Goal: Check status: Check status

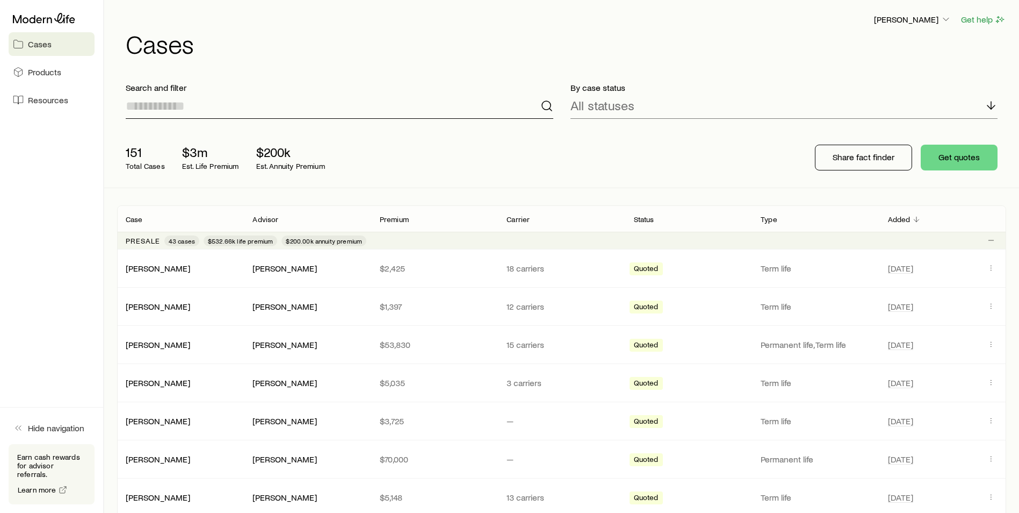
click at [271, 107] on input at bounding box center [340, 106] width 428 height 26
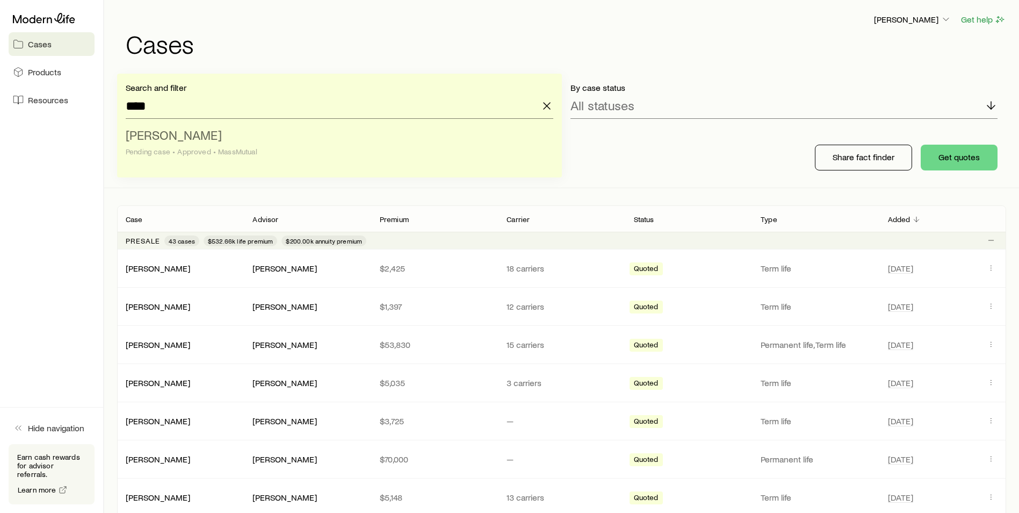
click at [184, 129] on span "[PERSON_NAME]" at bounding box center [174, 135] width 96 height 16
type input "**********"
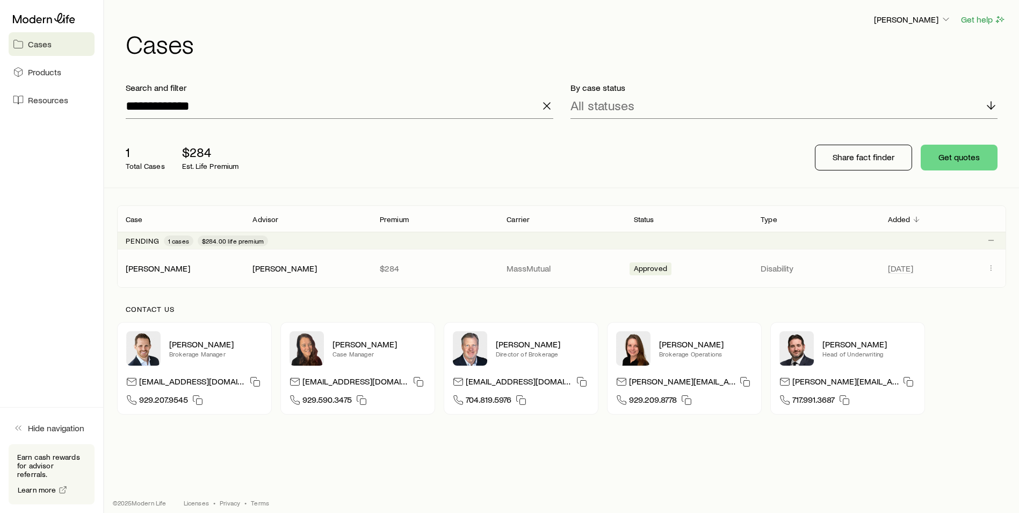
click at [146, 278] on div "[PERSON_NAME] [PERSON_NAME] $284 MassMutual Approved Disability [DATE]" at bounding box center [561, 268] width 889 height 38
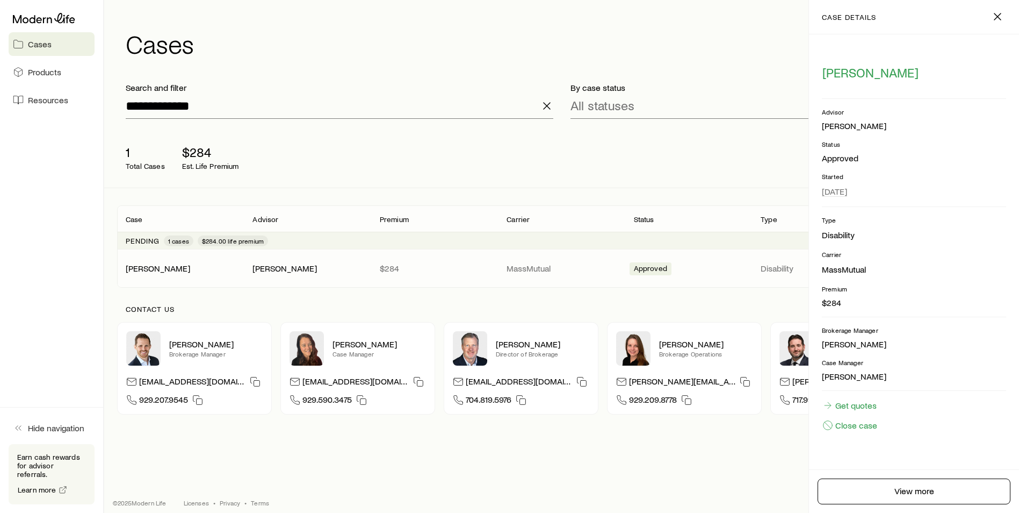
click at [639, 268] on span "Approved" at bounding box center [650, 269] width 33 height 11
click at [148, 269] on link "[PERSON_NAME]" at bounding box center [158, 267] width 64 height 10
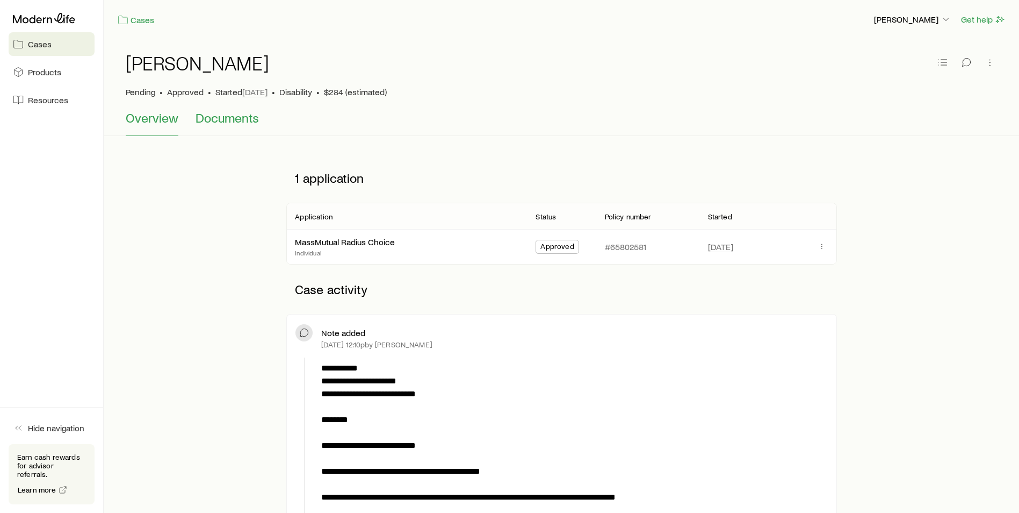
click at [224, 112] on span "Documents" at bounding box center [227, 117] width 63 height 15
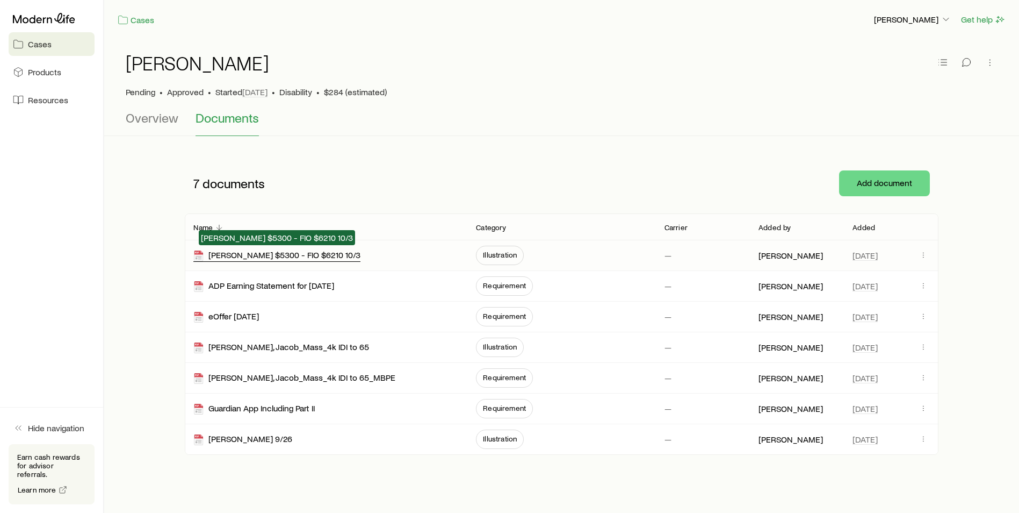
click at [296, 255] on div "[PERSON_NAME] $5300 - FIO $6210 10/3" at bounding box center [276, 255] width 167 height 12
